Goal: Transaction & Acquisition: Purchase product/service

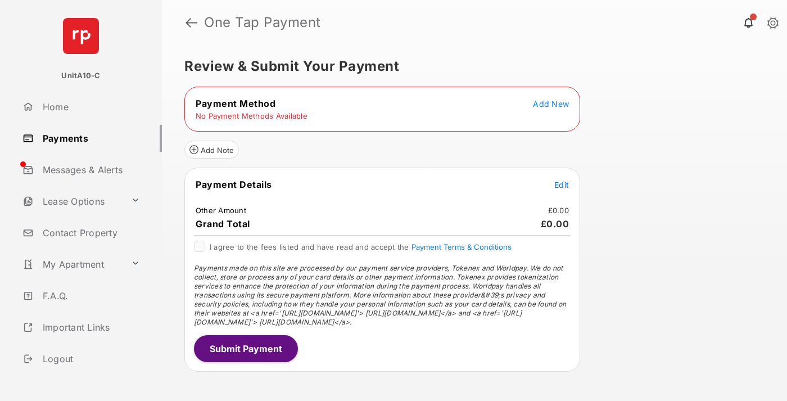
click at [551, 103] on span "Add New" at bounding box center [551, 104] width 36 height 10
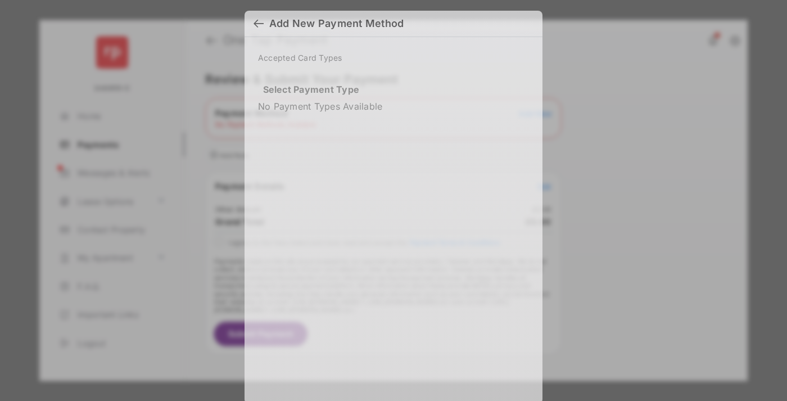
scroll to position [8, 0]
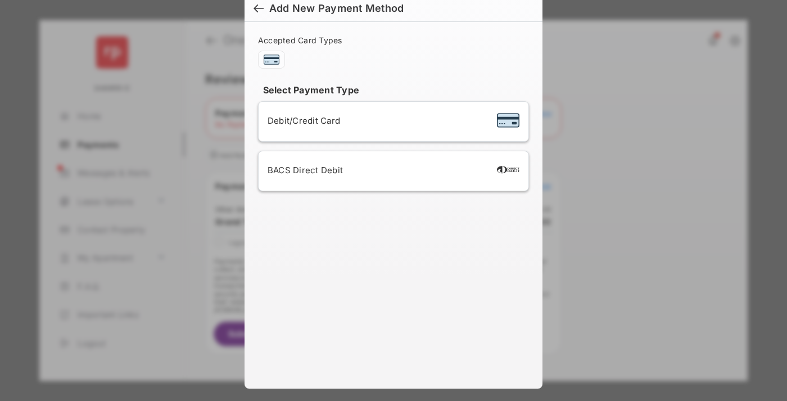
click at [301, 120] on span "Debit/Credit Card" at bounding box center [304, 120] width 73 height 11
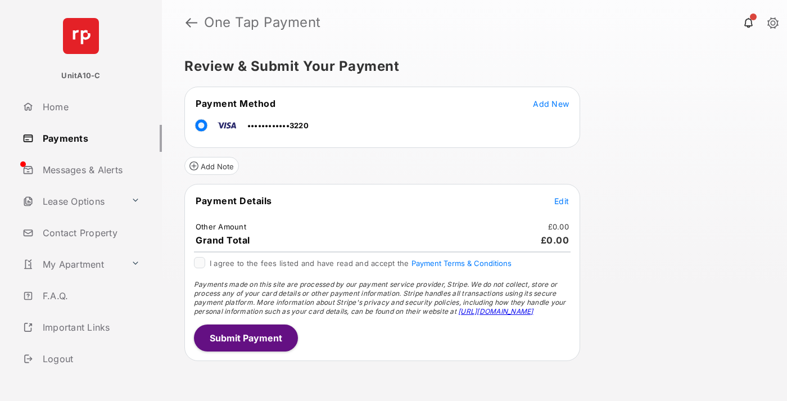
click at [562, 201] on span "Edit" at bounding box center [561, 201] width 15 height 10
click at [245, 337] on button "Submit Payment" at bounding box center [246, 337] width 104 height 27
